Goal: Information Seeking & Learning: Understand process/instructions

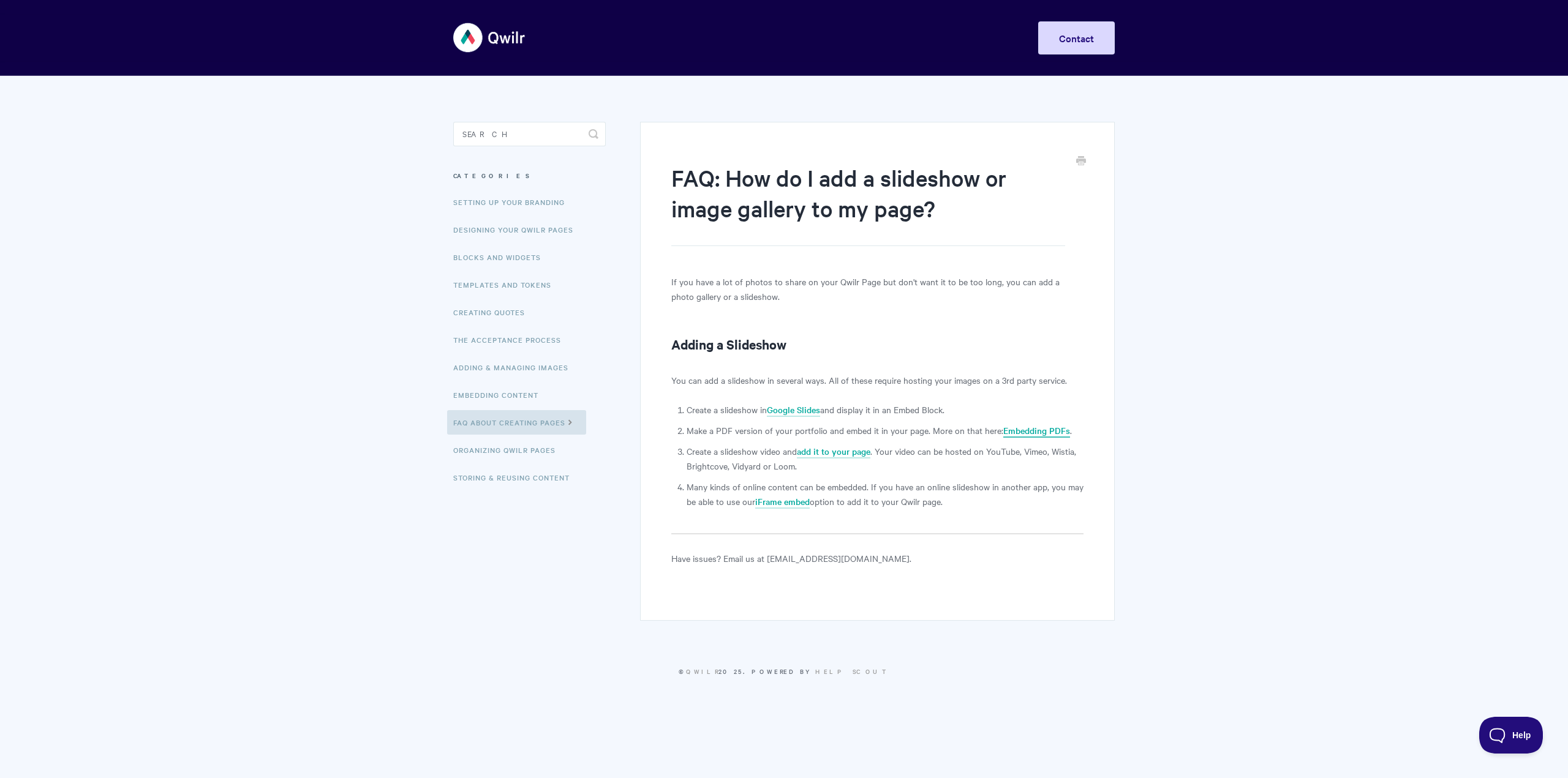
click at [1022, 433] on link "Embedding PDFs" at bounding box center [1037, 431] width 67 height 14
click at [815, 405] on link "Google Slides" at bounding box center [793, 410] width 53 height 14
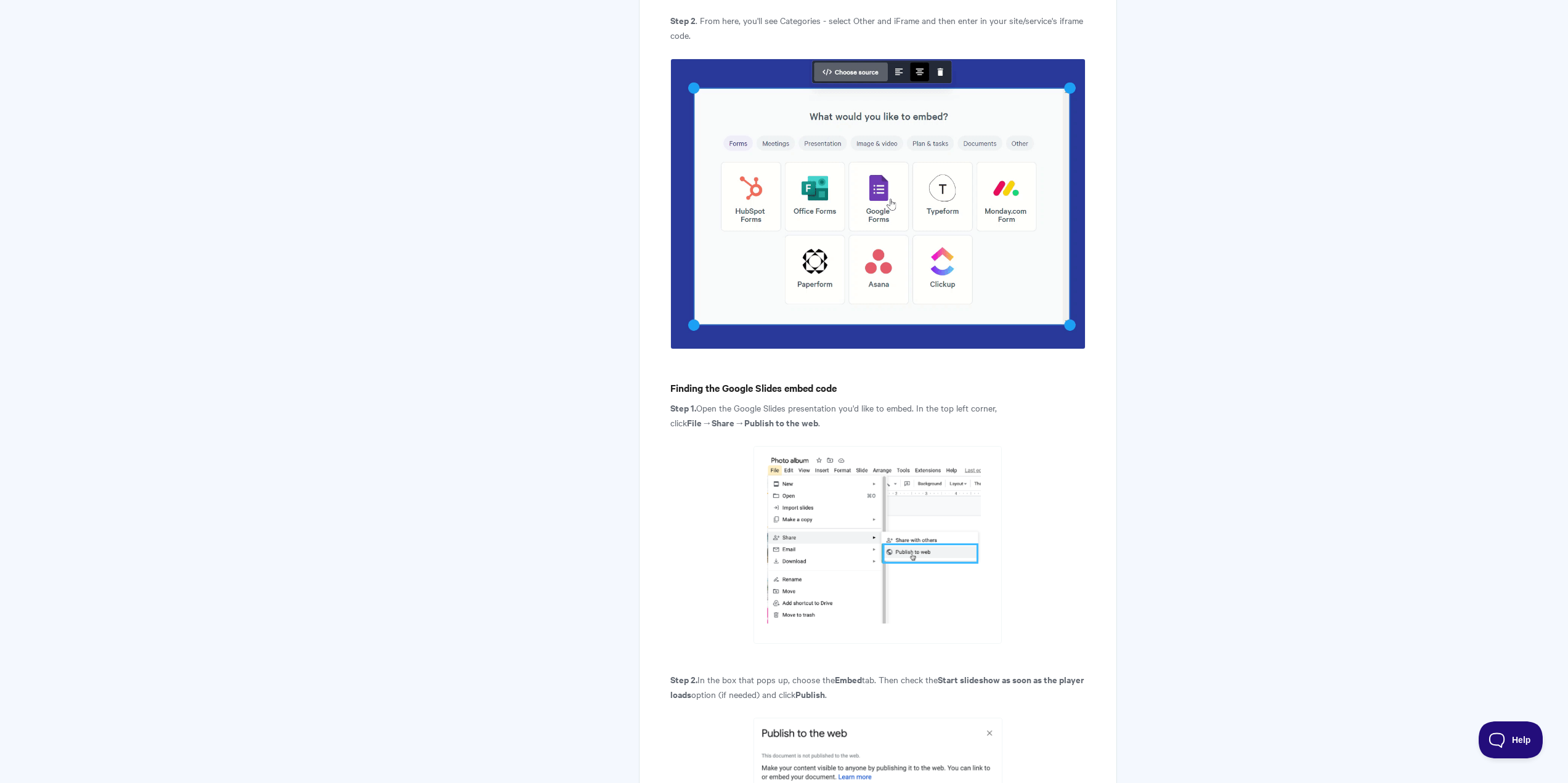
scroll to position [1787, 0]
